Goal: Task Accomplishment & Management: Use online tool/utility

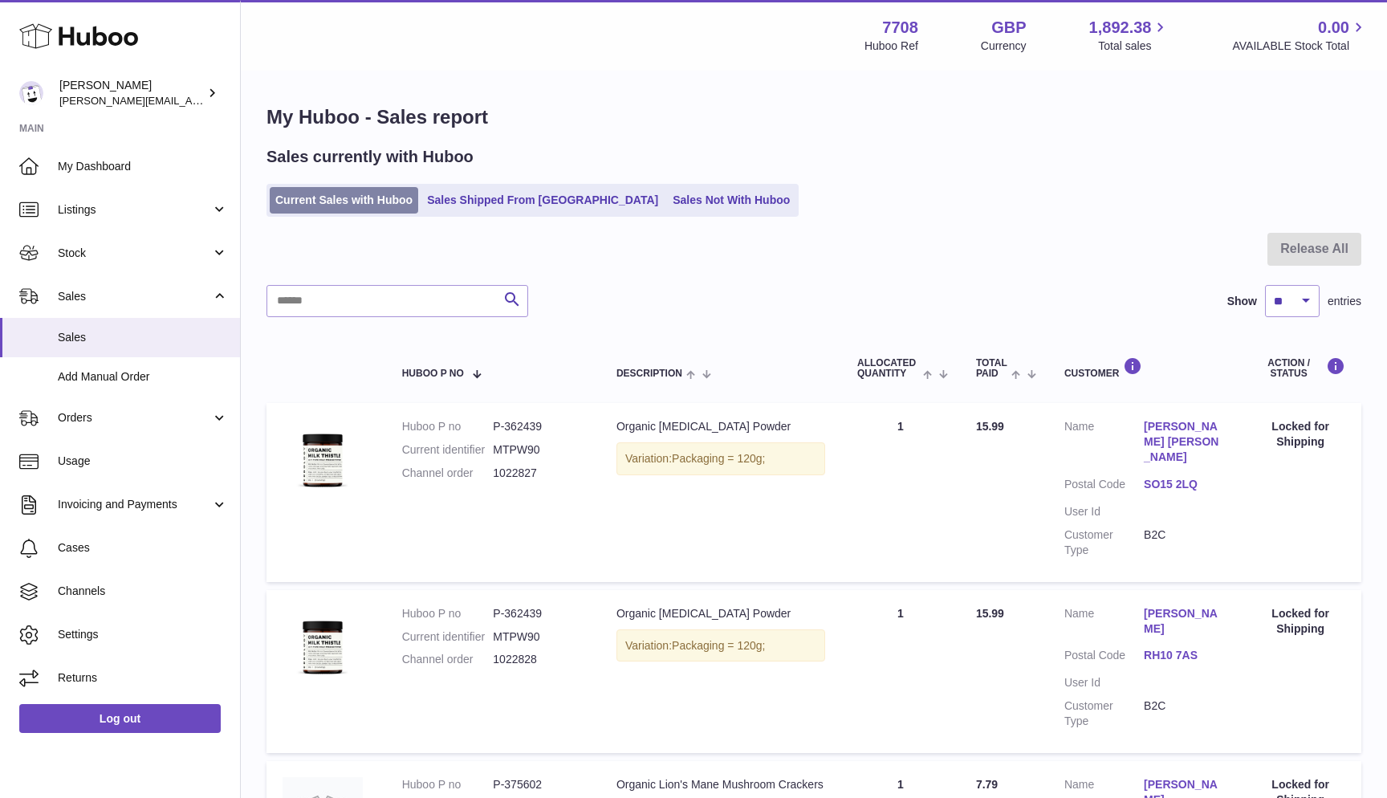
click at [395, 198] on link "Current Sales with Huboo" at bounding box center [344, 200] width 148 height 26
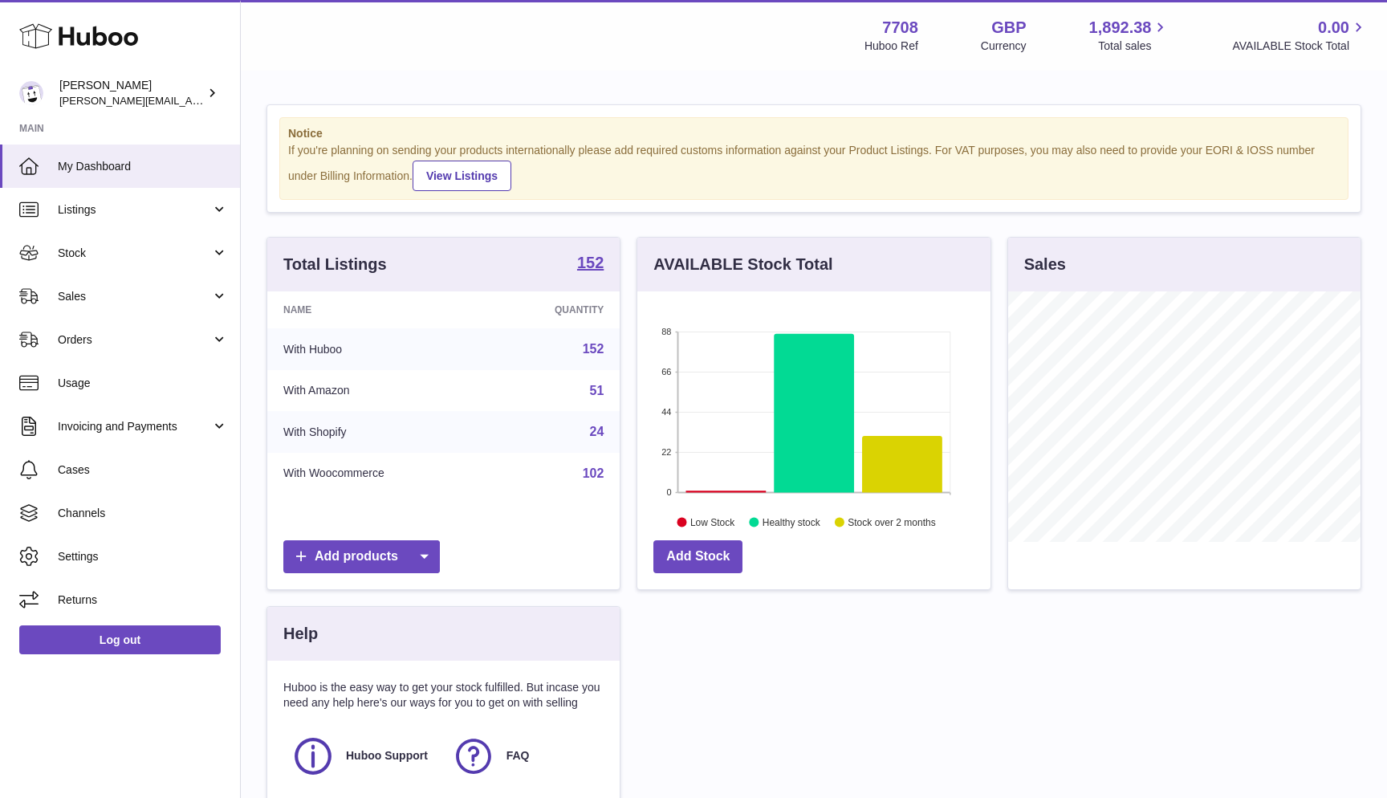
scroll to position [250, 353]
click at [152, 286] on link "Sales" at bounding box center [120, 295] width 240 height 43
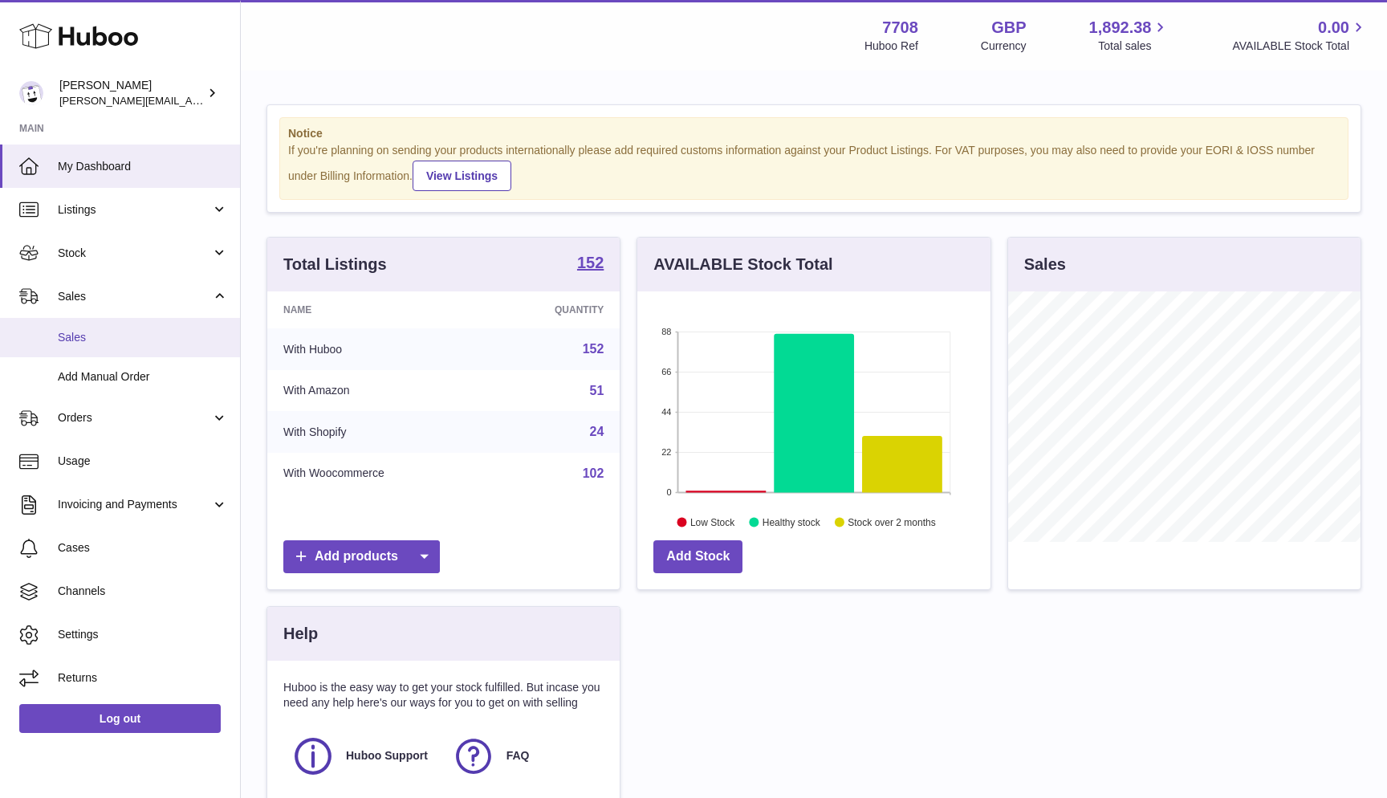
click at [153, 318] on link "Sales" at bounding box center [120, 337] width 240 height 39
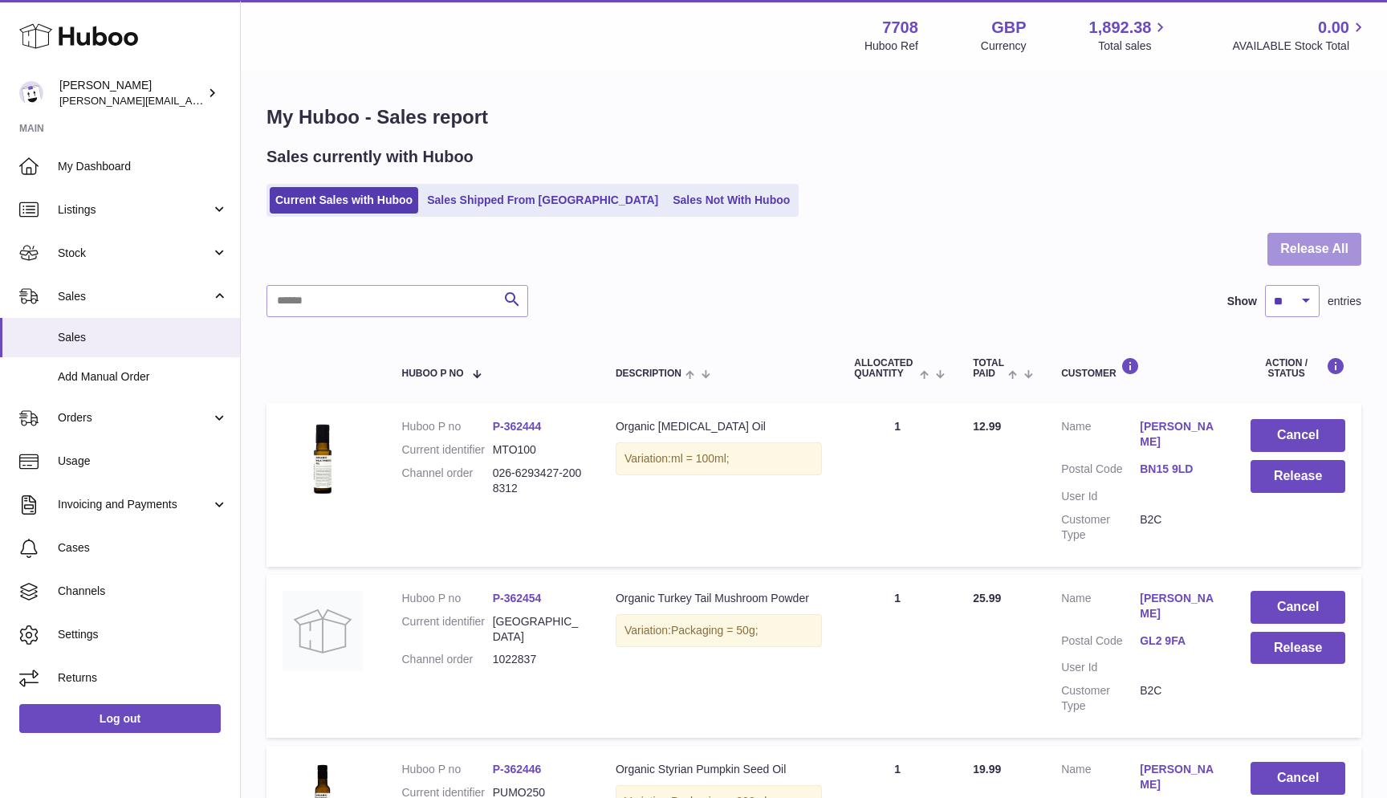
scroll to position [-1, 0]
click at [1336, 254] on button "Release All" at bounding box center [1314, 249] width 94 height 33
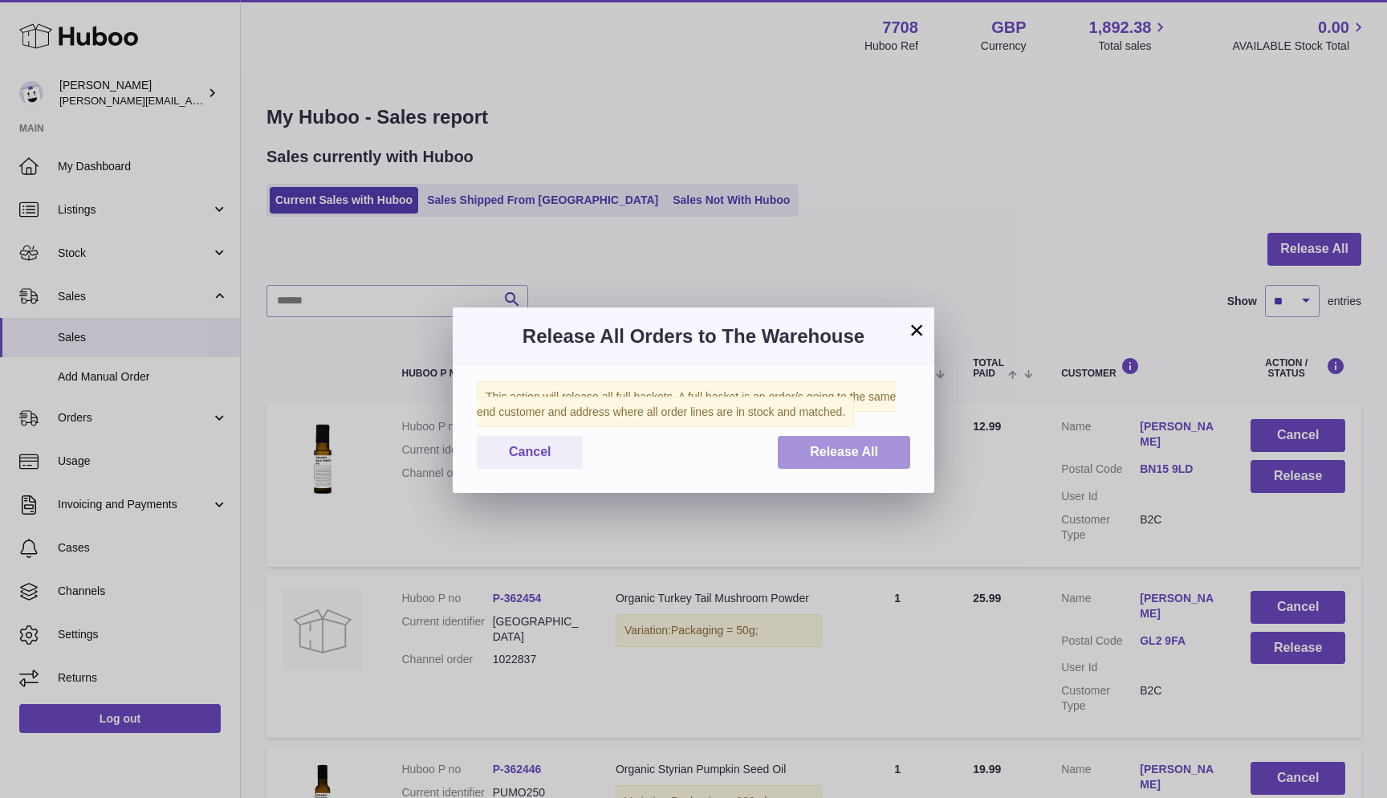
click at [865, 460] on button "Release All" at bounding box center [844, 452] width 132 height 33
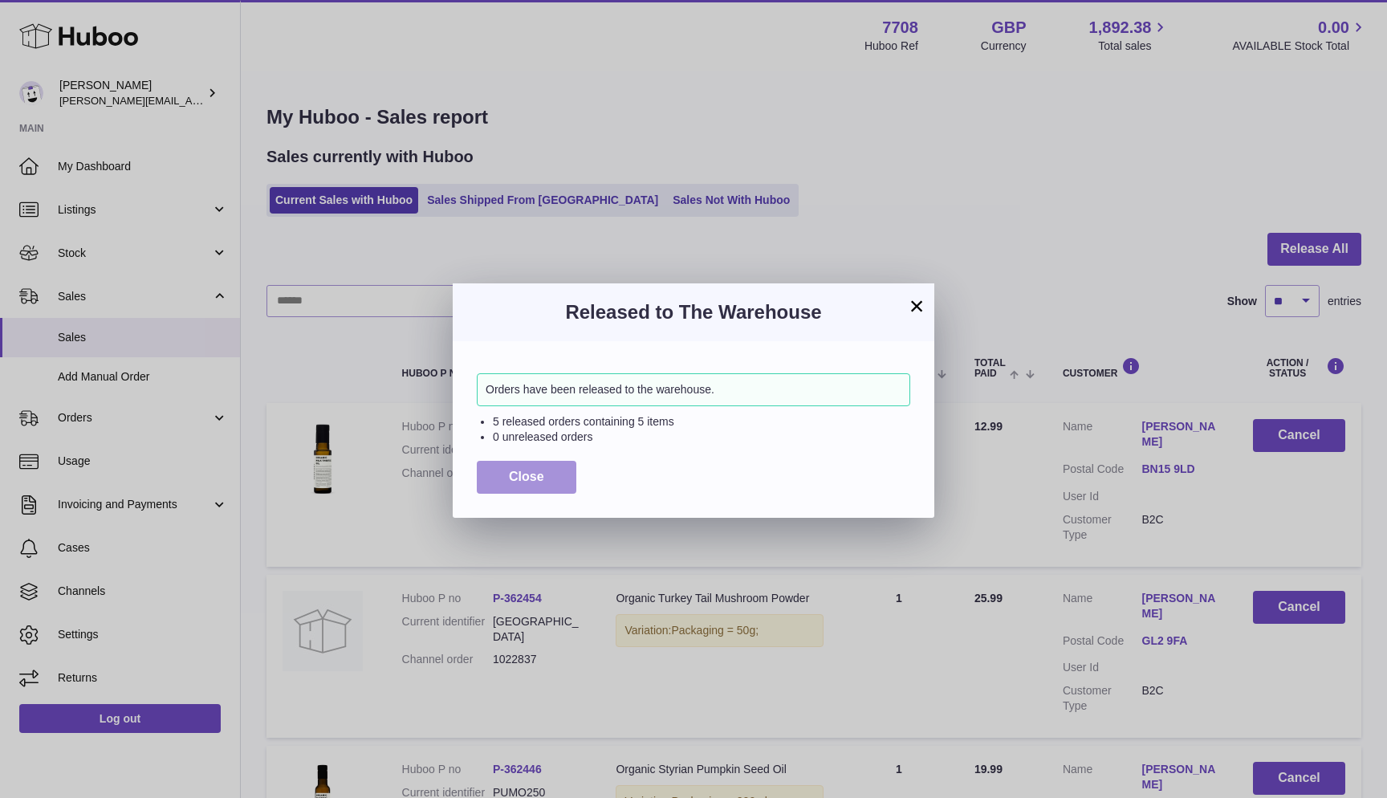
click at [503, 469] on button "Close" at bounding box center [527, 477] width 100 height 33
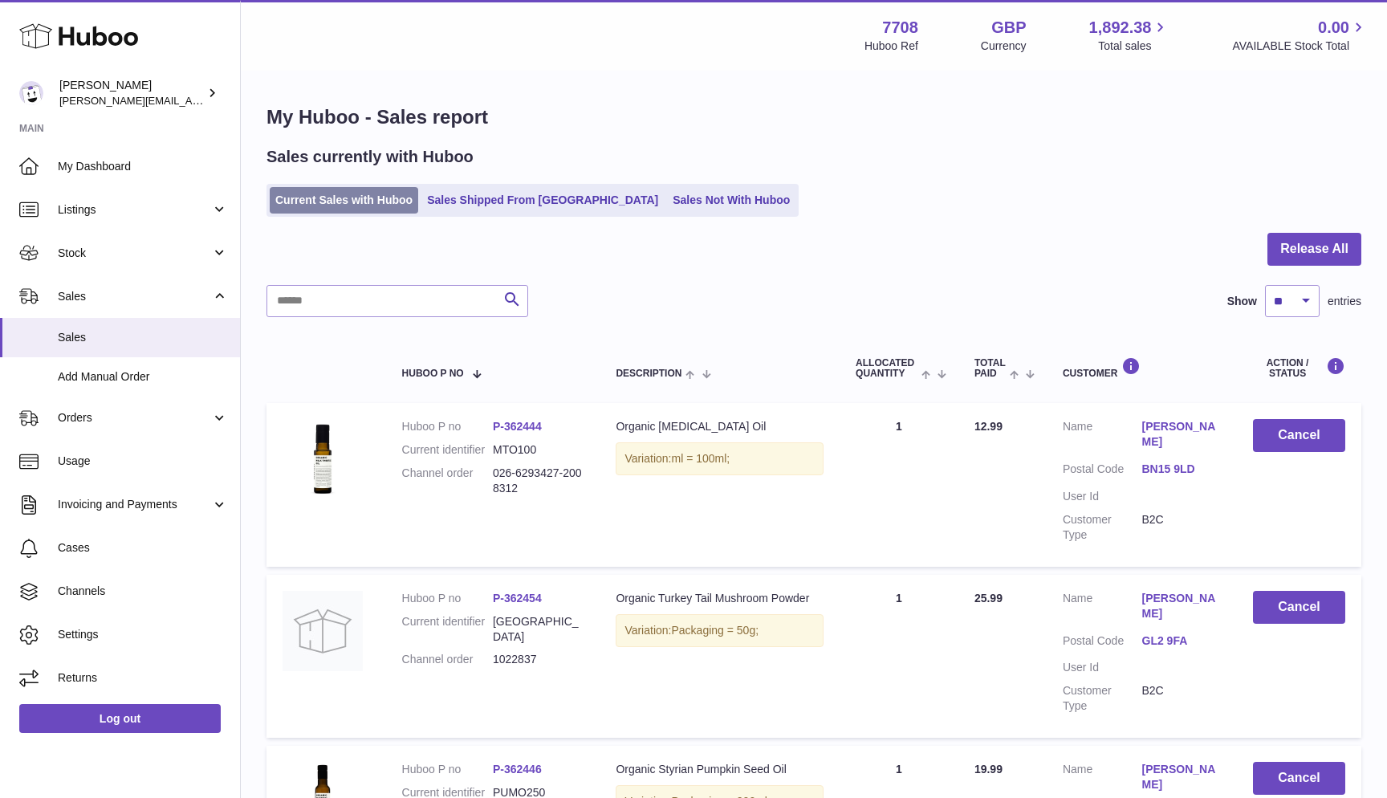
click at [286, 195] on link "Current Sales with Huboo" at bounding box center [344, 200] width 148 height 26
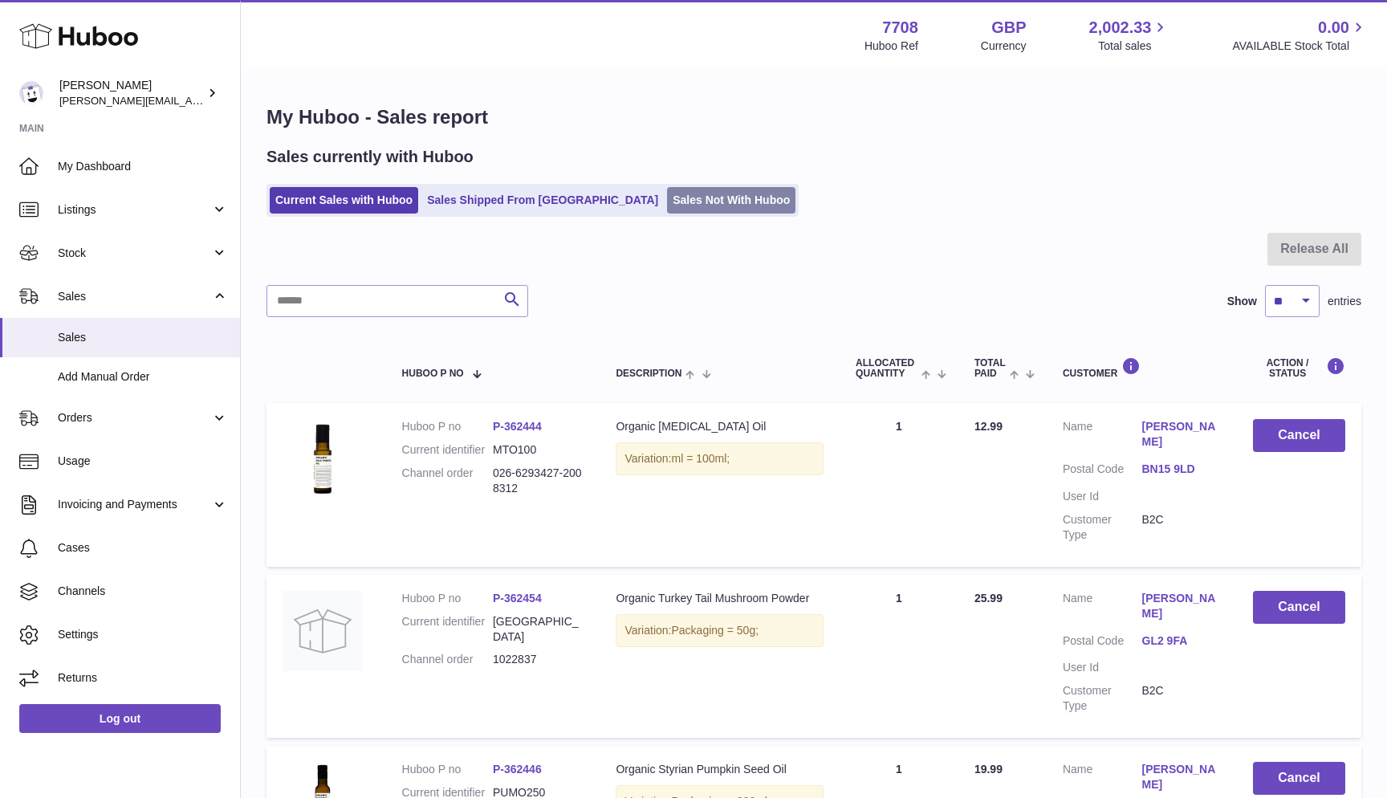
click at [667, 209] on link "Sales Not With Huboo" at bounding box center [731, 200] width 128 height 26
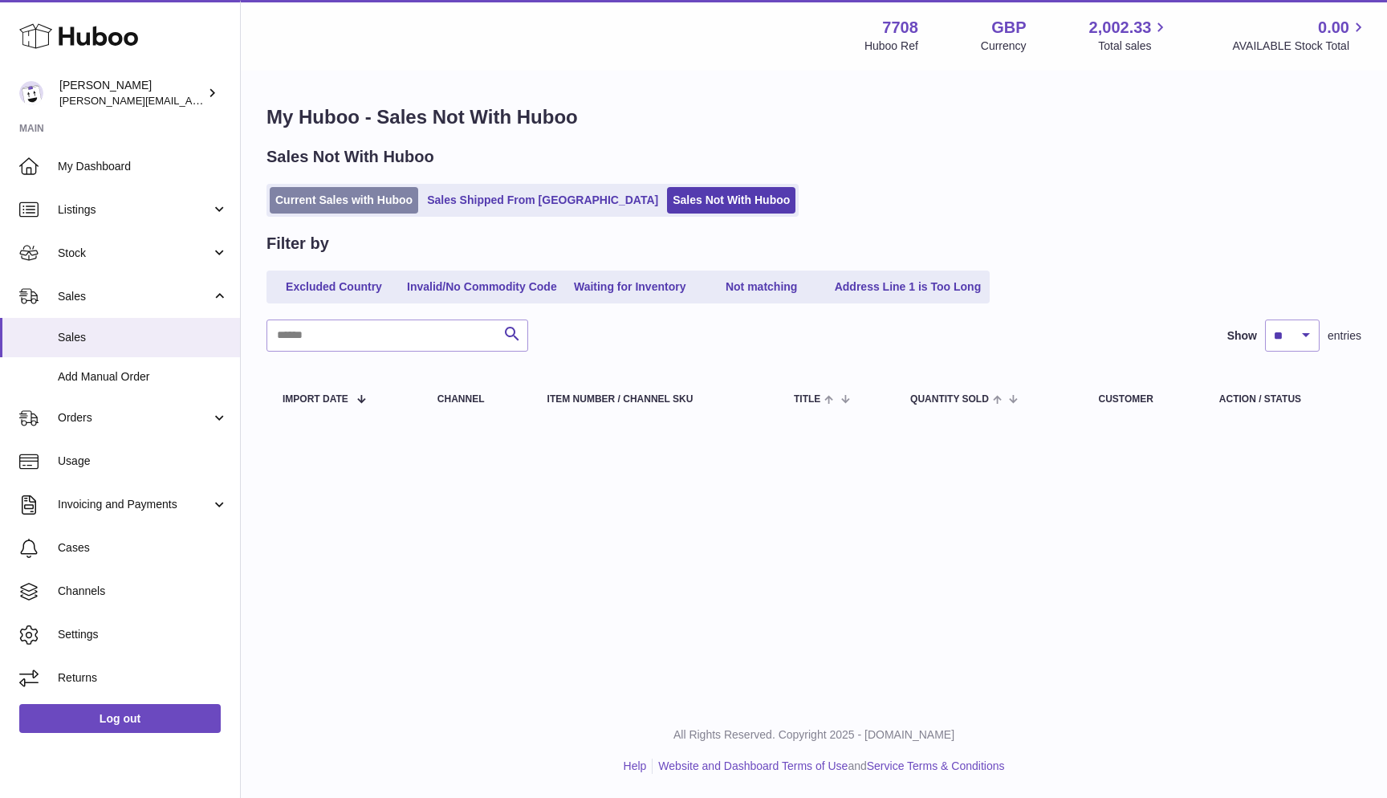
click at [367, 201] on link "Current Sales with Huboo" at bounding box center [344, 200] width 148 height 26
